Goal: Find specific page/section: Find specific page/section

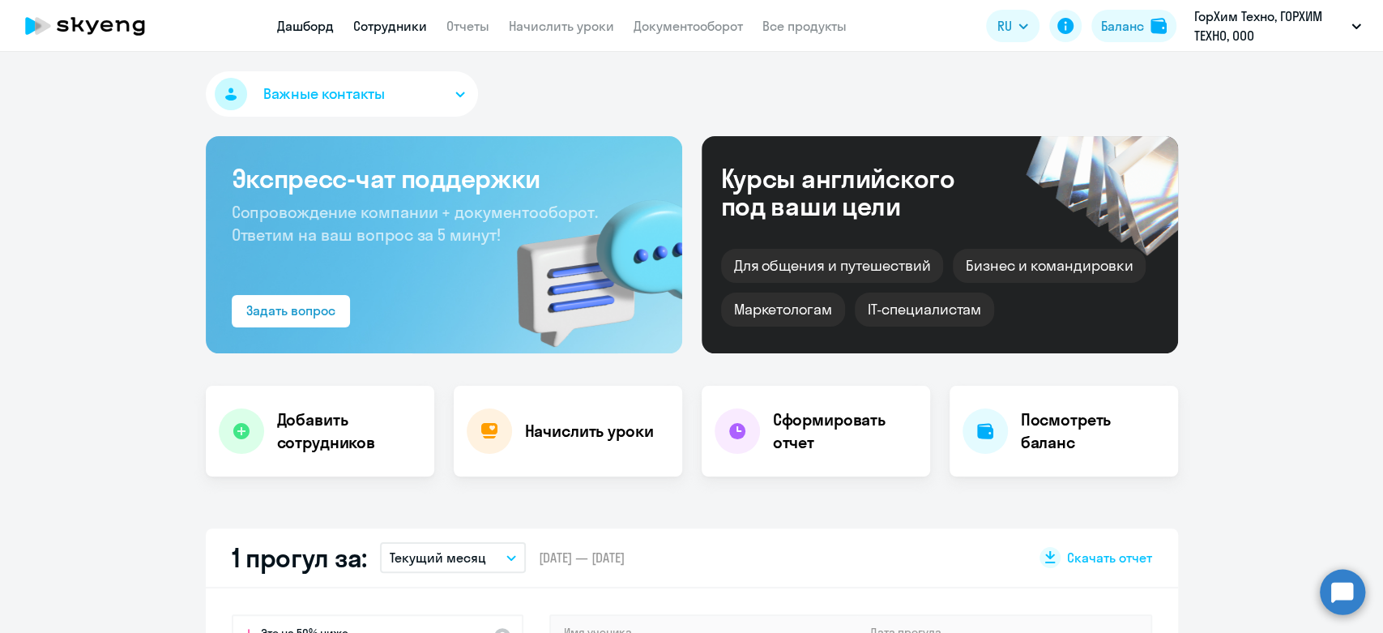
click at [393, 31] on link "Сотрудники" at bounding box center [390, 26] width 74 height 16
select select "30"
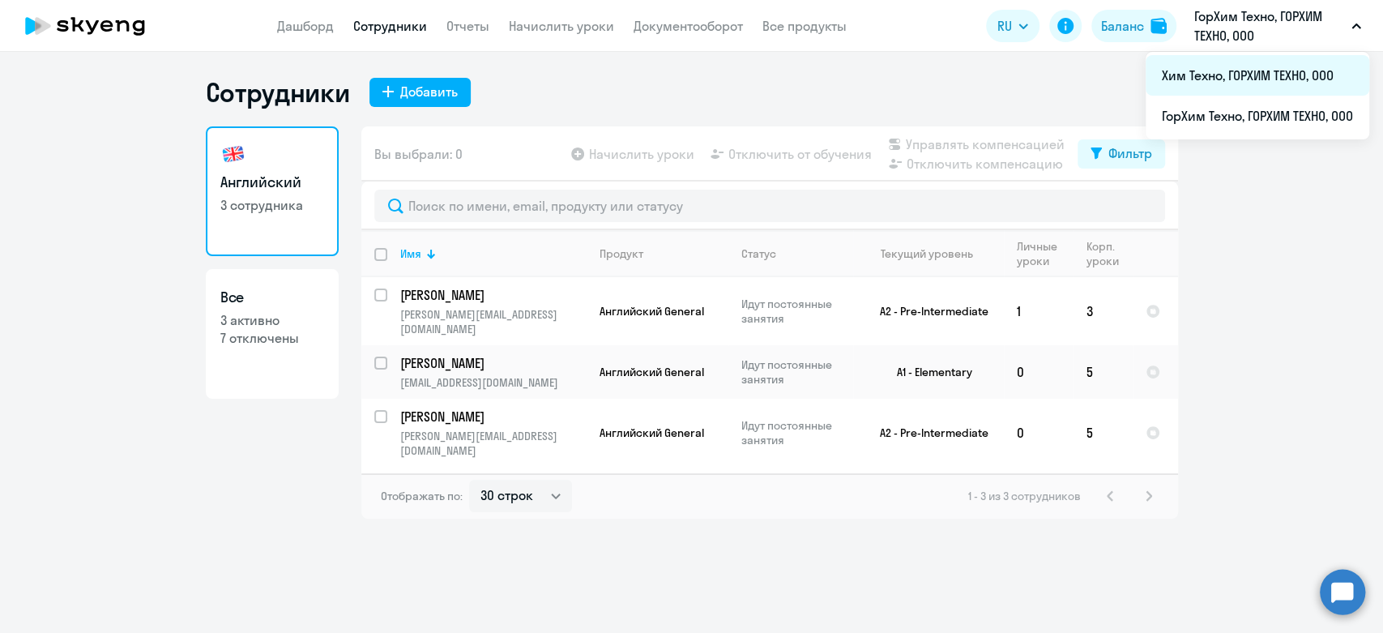
click at [1232, 62] on li "Хим Техно, ГОРХИМ ТЕХНО, ООО" at bounding box center [1258, 75] width 224 height 41
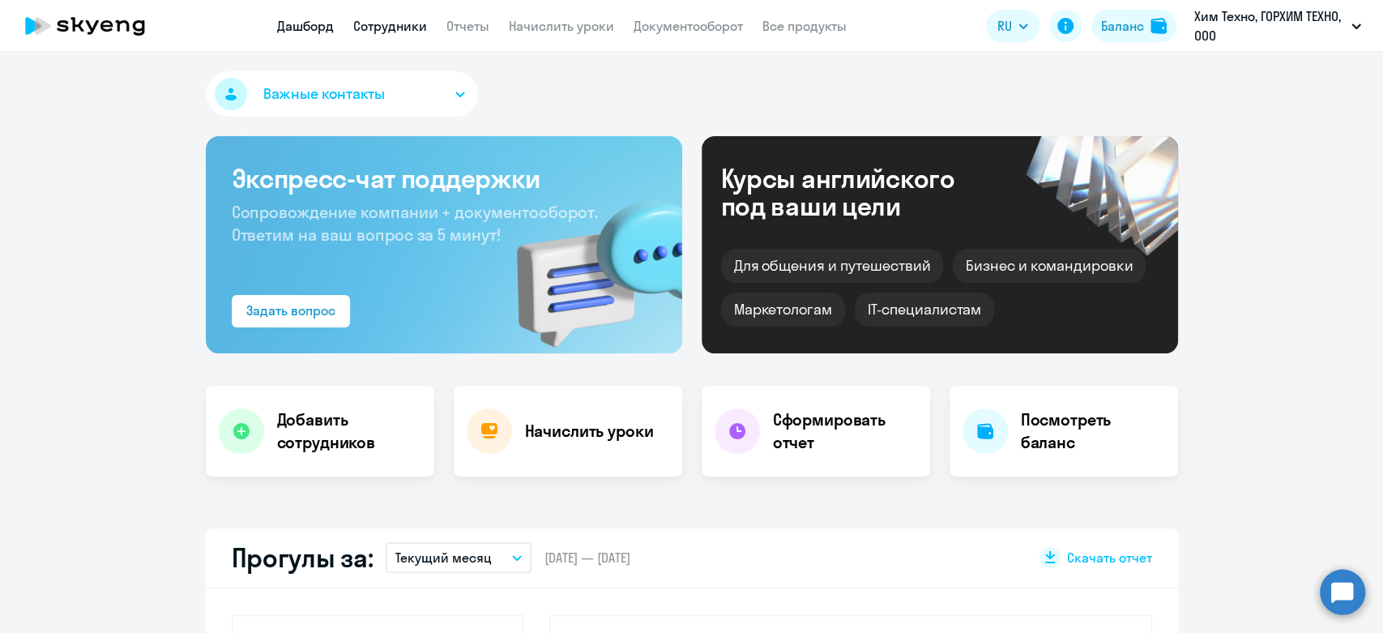
click at [374, 24] on link "Сотрудники" at bounding box center [390, 26] width 74 height 16
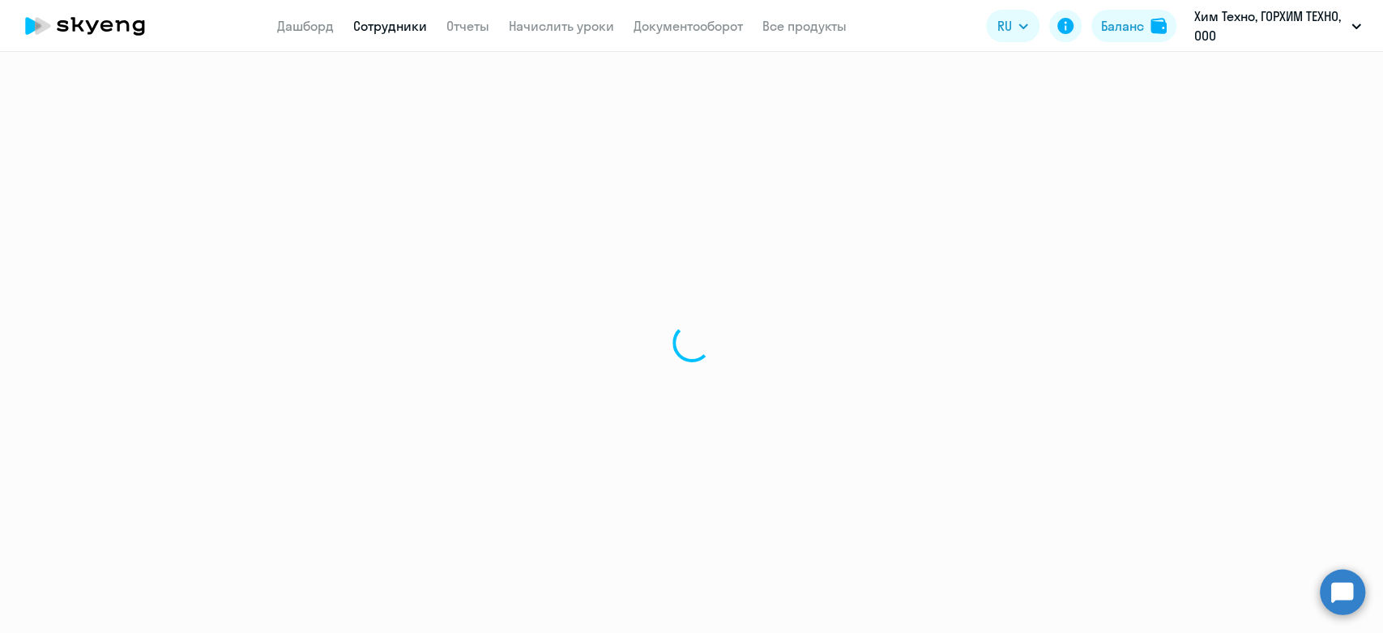
select select "30"
